Goal: Task Accomplishment & Management: Use online tool/utility

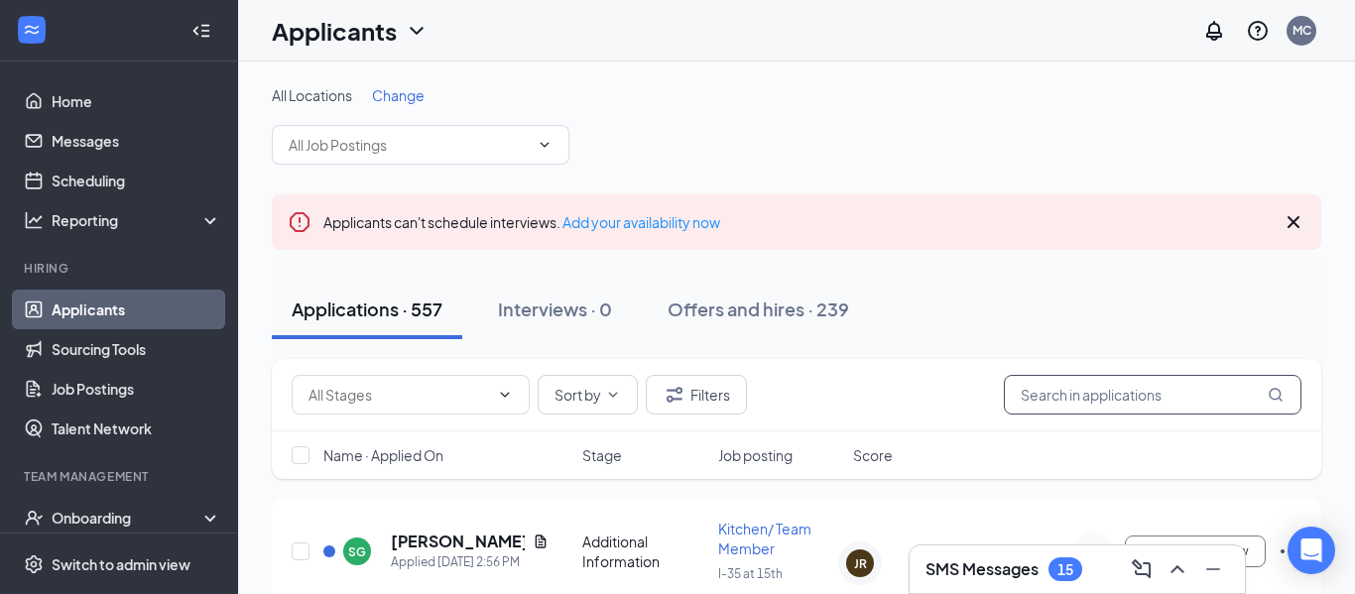
click at [1066, 386] on input "text" at bounding box center [1153, 395] width 298 height 40
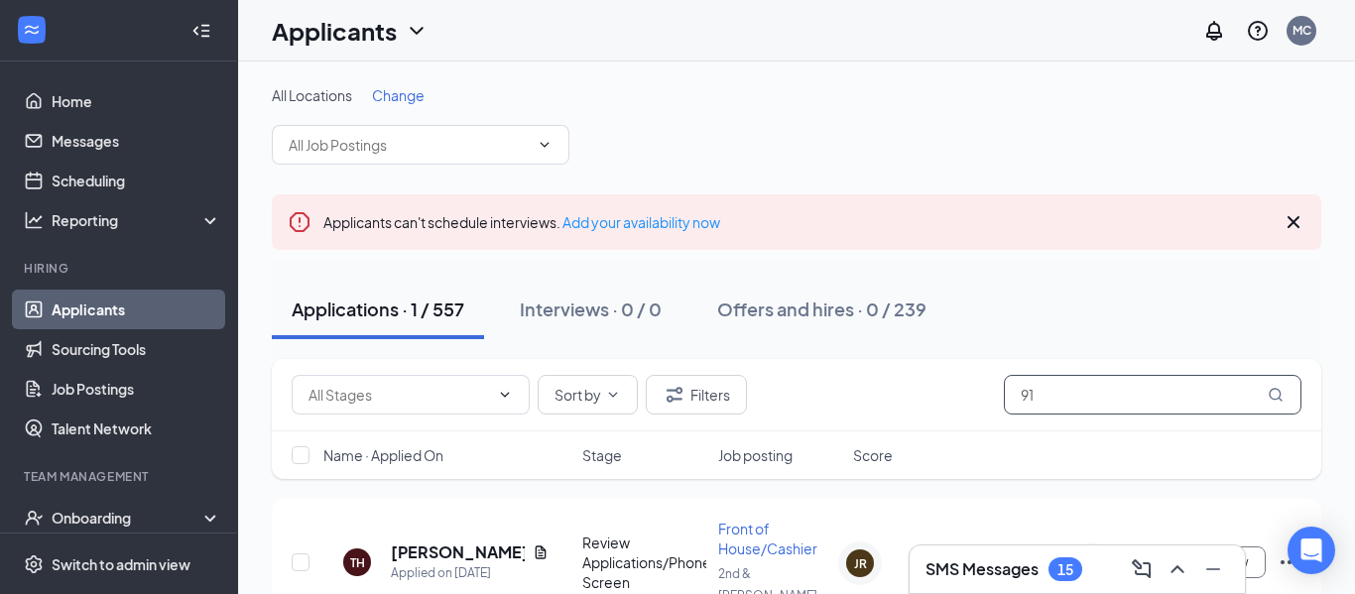
type input "9"
